Goal: Task Accomplishment & Management: Manage account settings

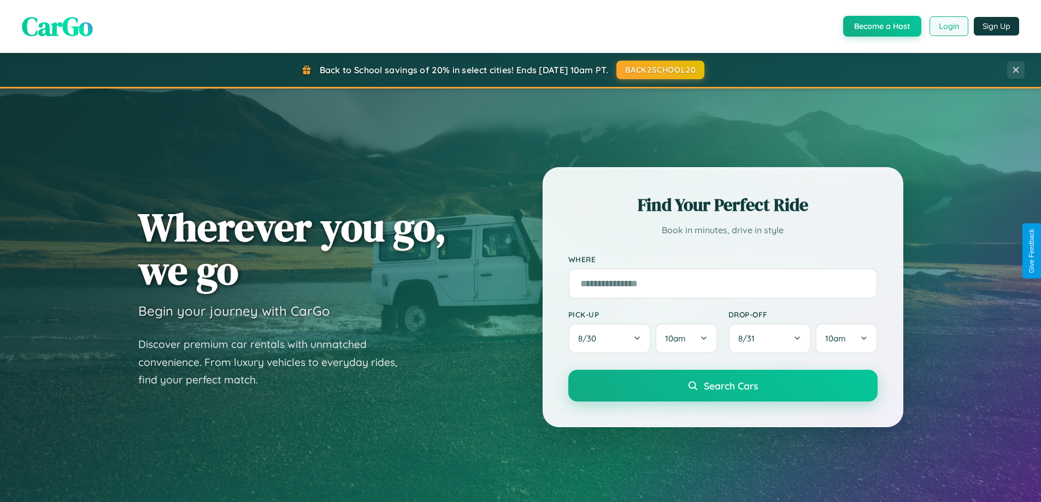
click at [948, 26] on button "Login" at bounding box center [949, 26] width 39 height 20
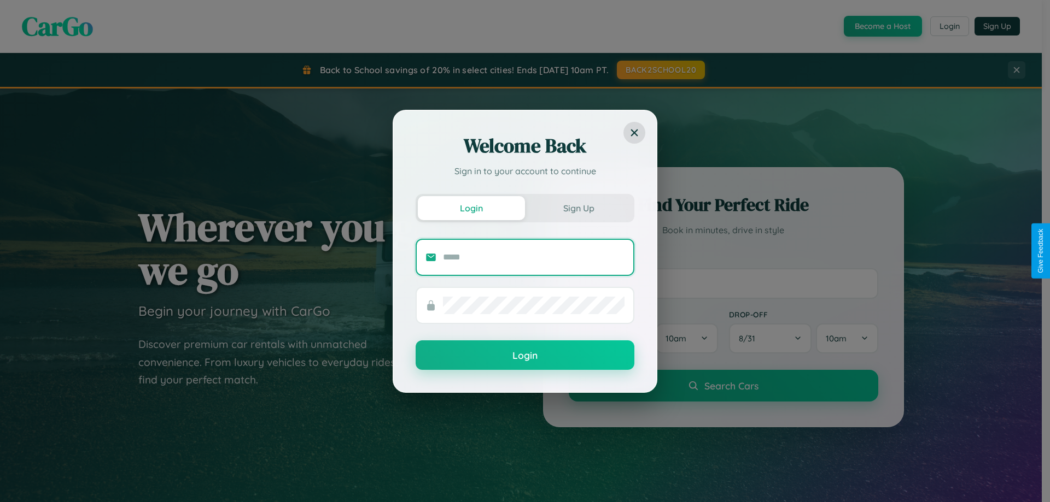
click at [534, 257] on input "text" at bounding box center [533, 257] width 181 height 17
type input "**********"
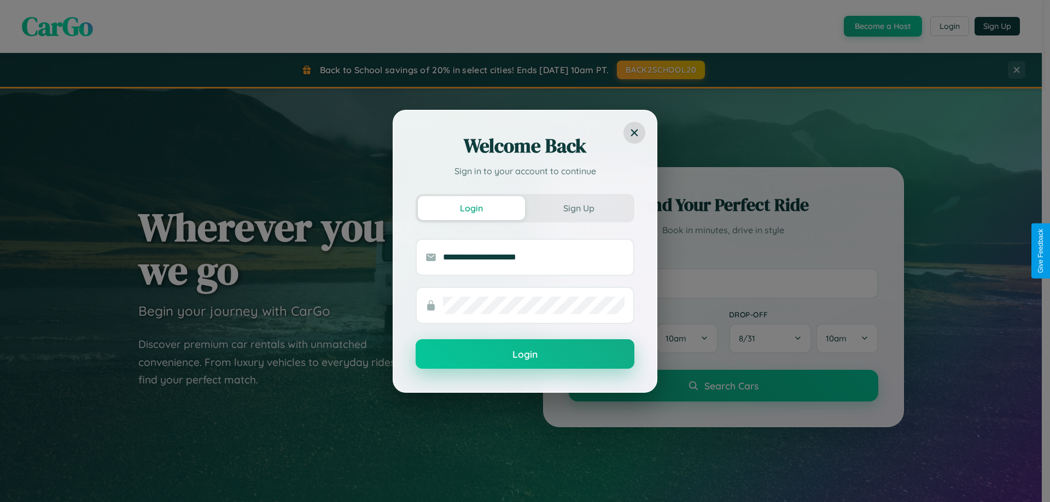
click at [525, 355] on button "Login" at bounding box center [524, 354] width 219 height 30
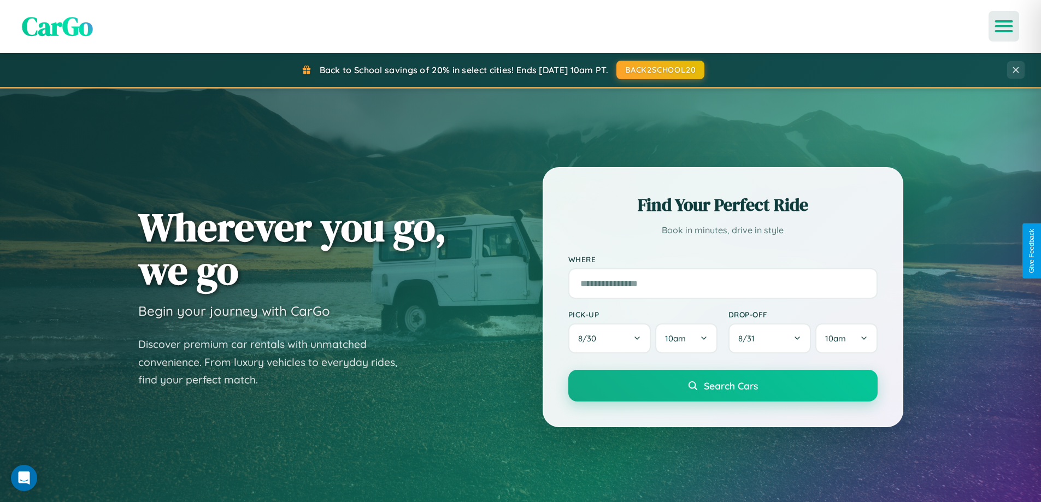
click at [1004, 26] on icon "Open menu" at bounding box center [1005, 26] width 16 height 10
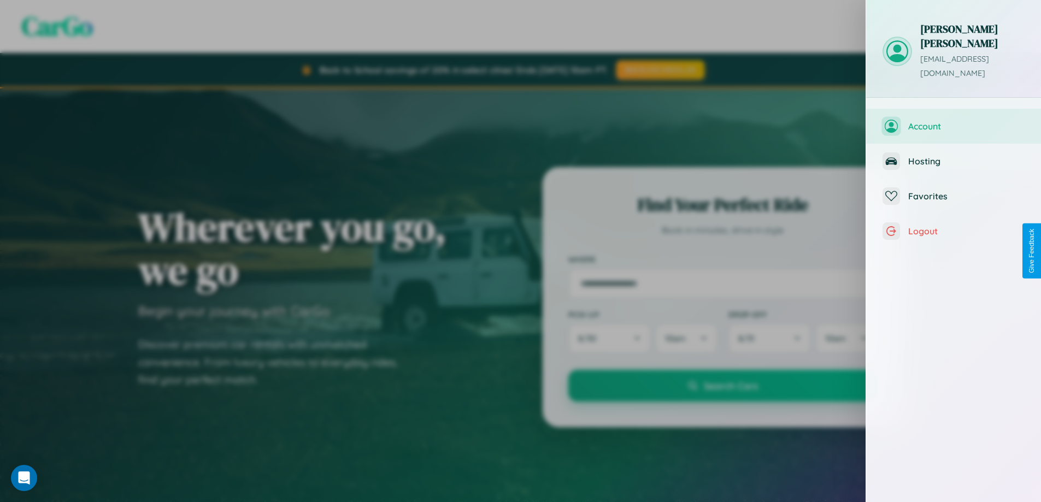
click at [954, 121] on span "Account" at bounding box center [967, 126] width 116 height 11
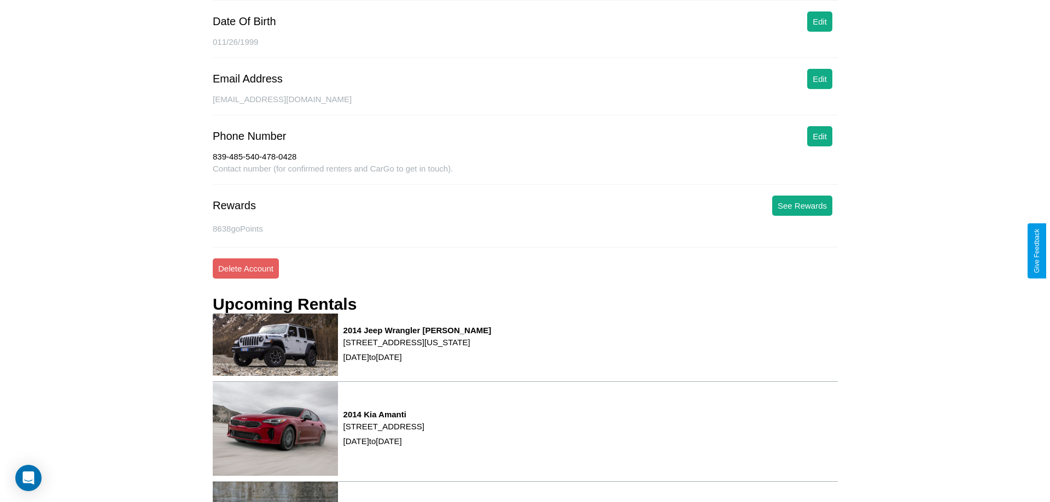
scroll to position [157, 0]
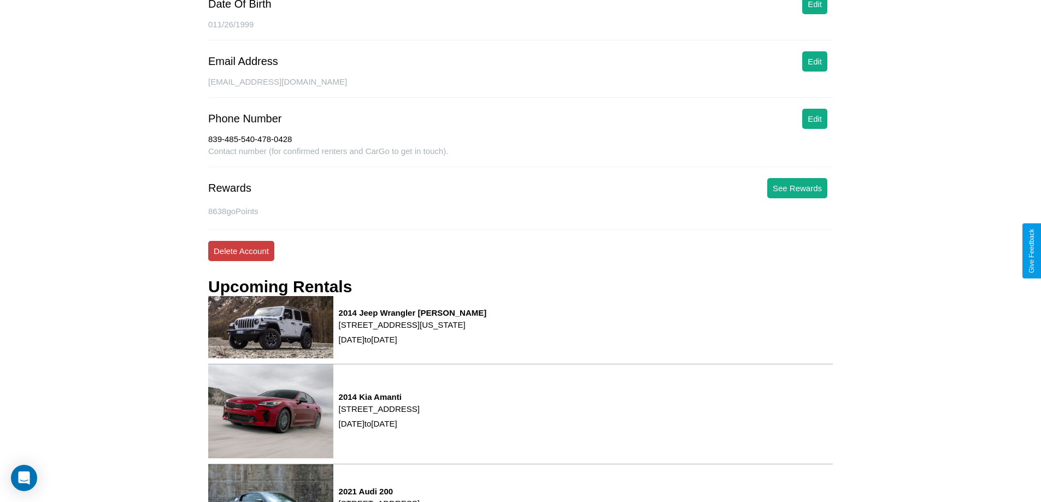
click at [241, 251] on button "Delete Account" at bounding box center [241, 251] width 66 height 20
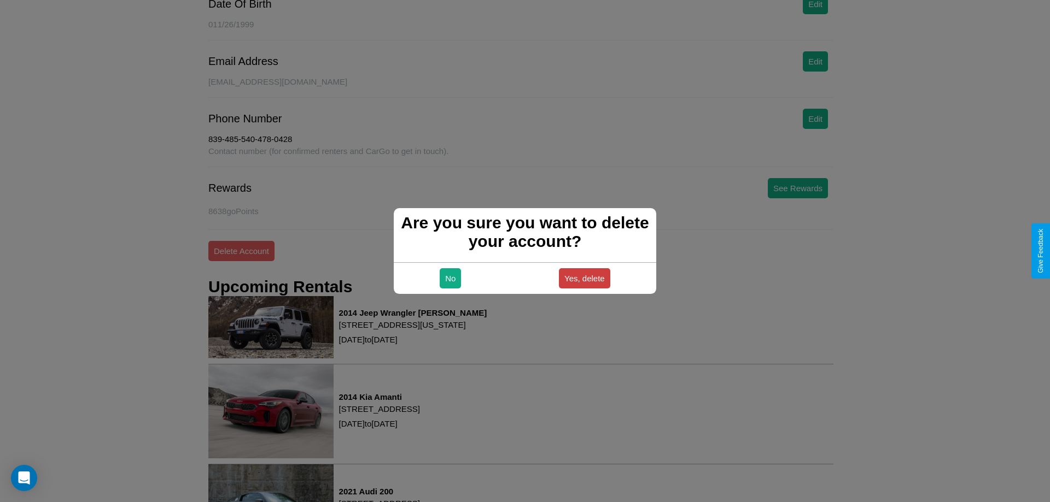
click at [584, 278] on button "Yes, delete" at bounding box center [584, 278] width 51 height 20
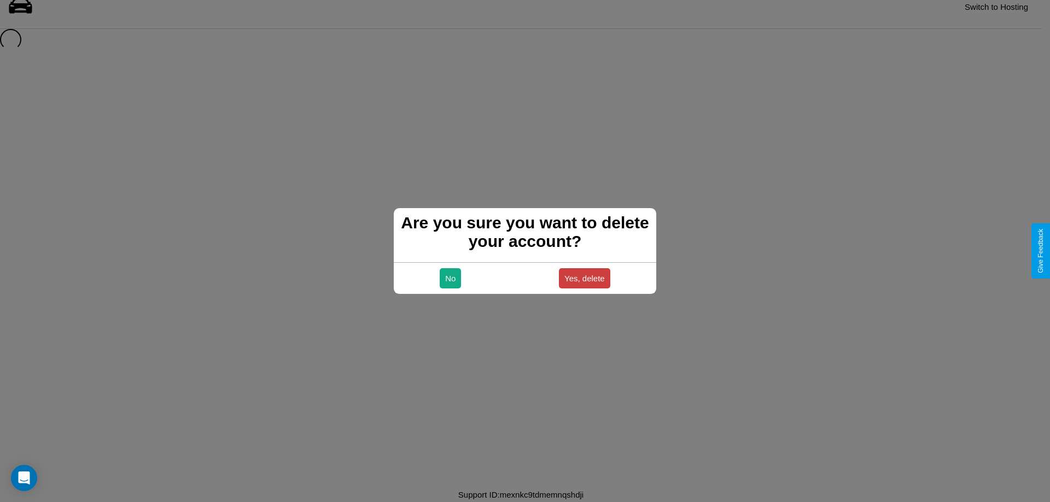
scroll to position [15, 0]
